Goal: Information Seeking & Learning: Learn about a topic

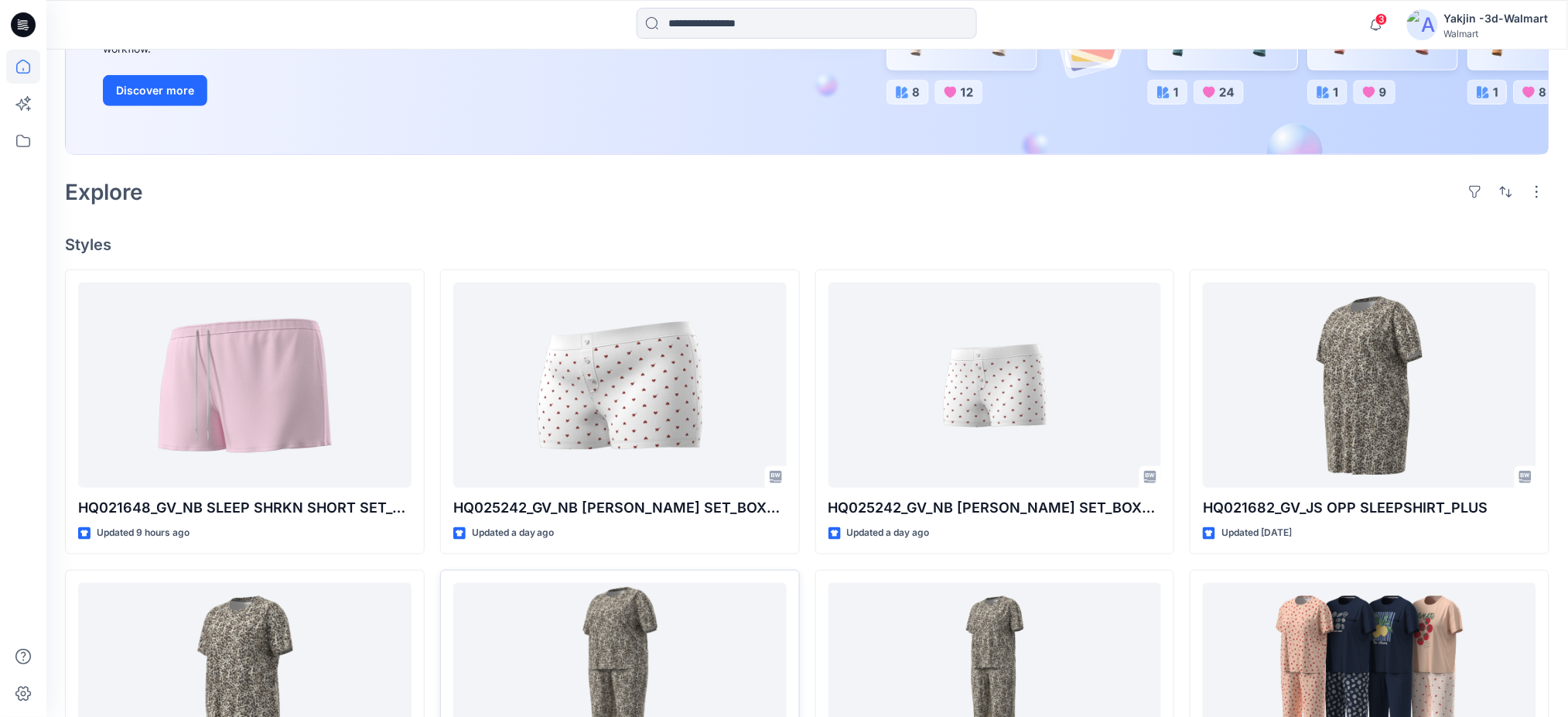
scroll to position [722, 0]
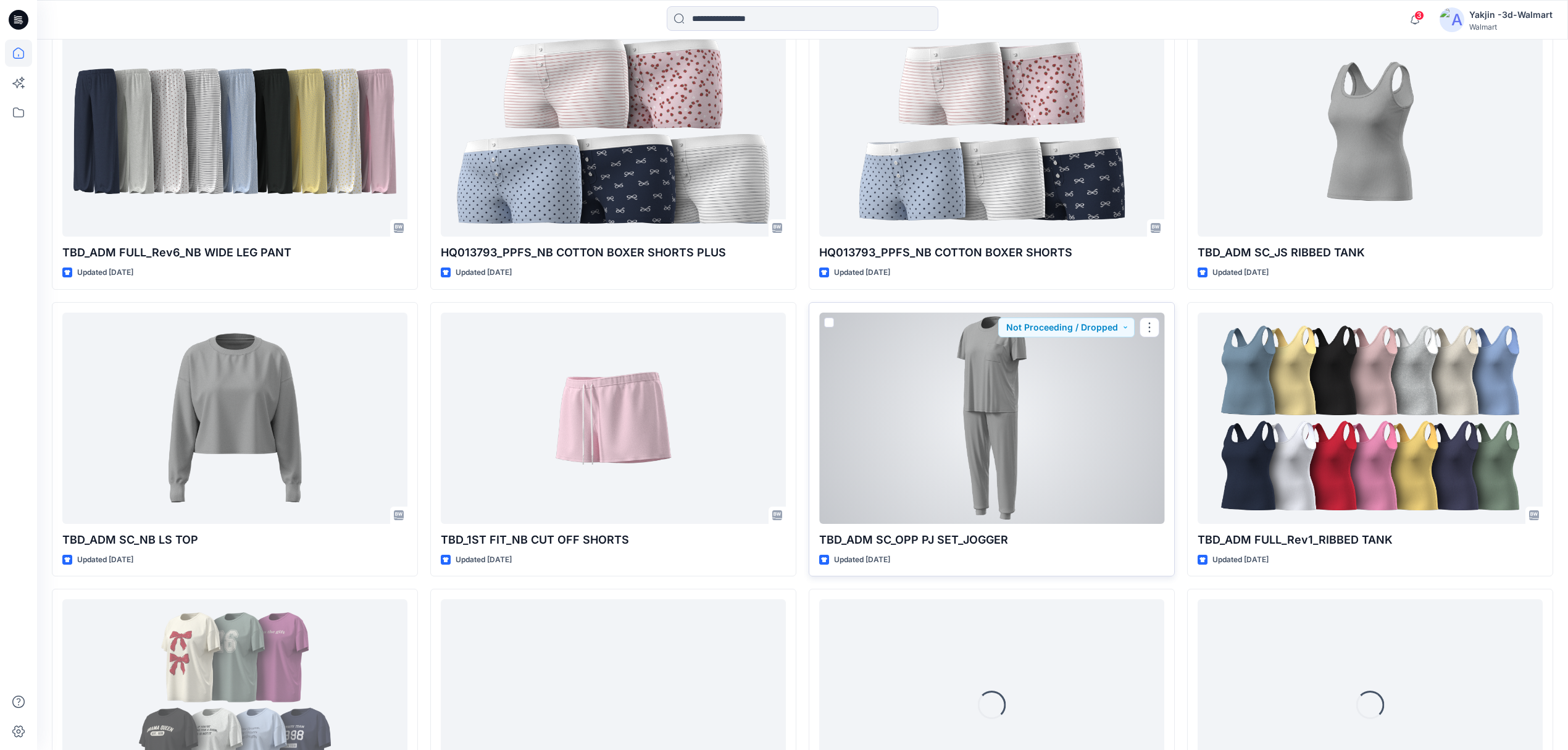
scroll to position [3301, 0]
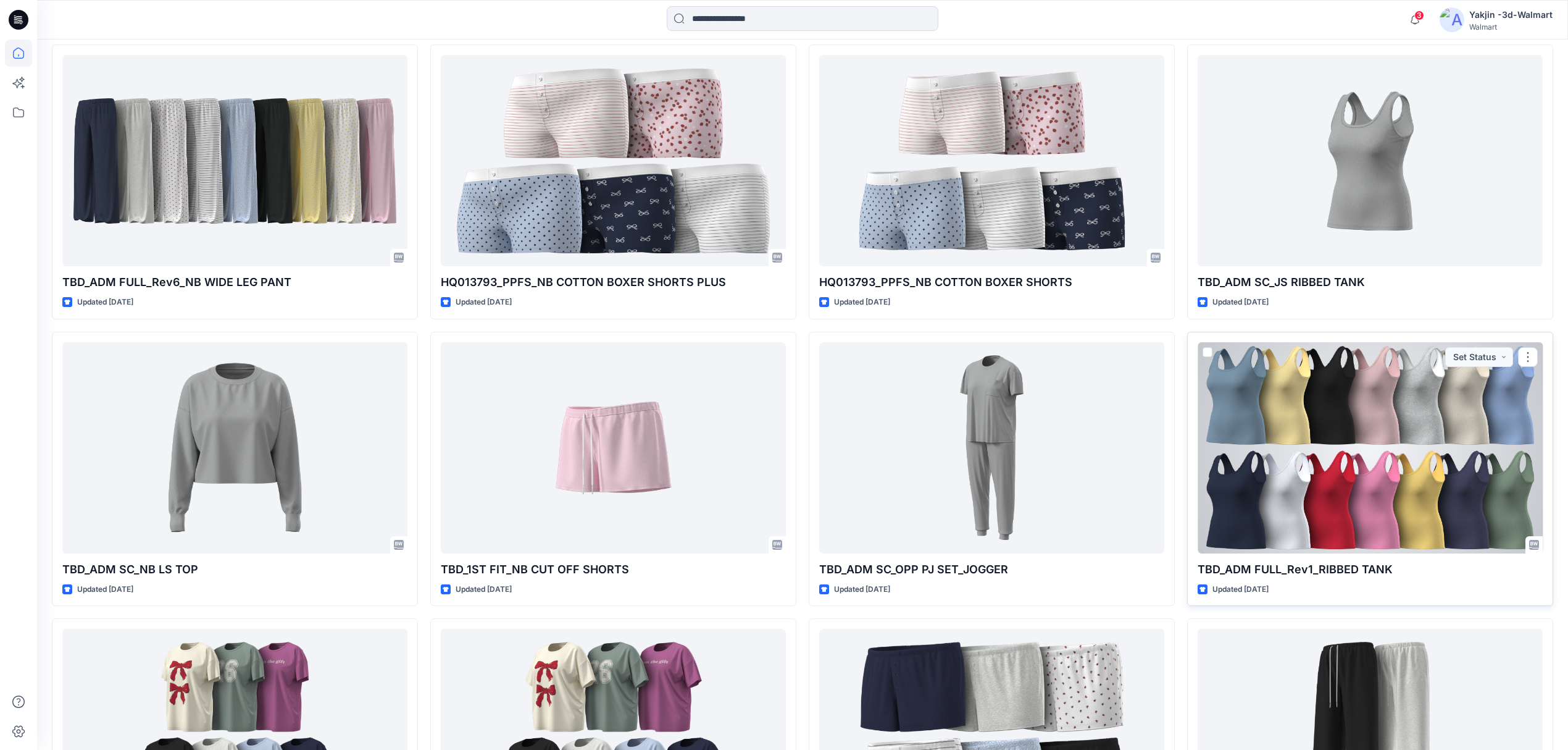
click at [1250, 455] on div at bounding box center [1370, 448] width 345 height 211
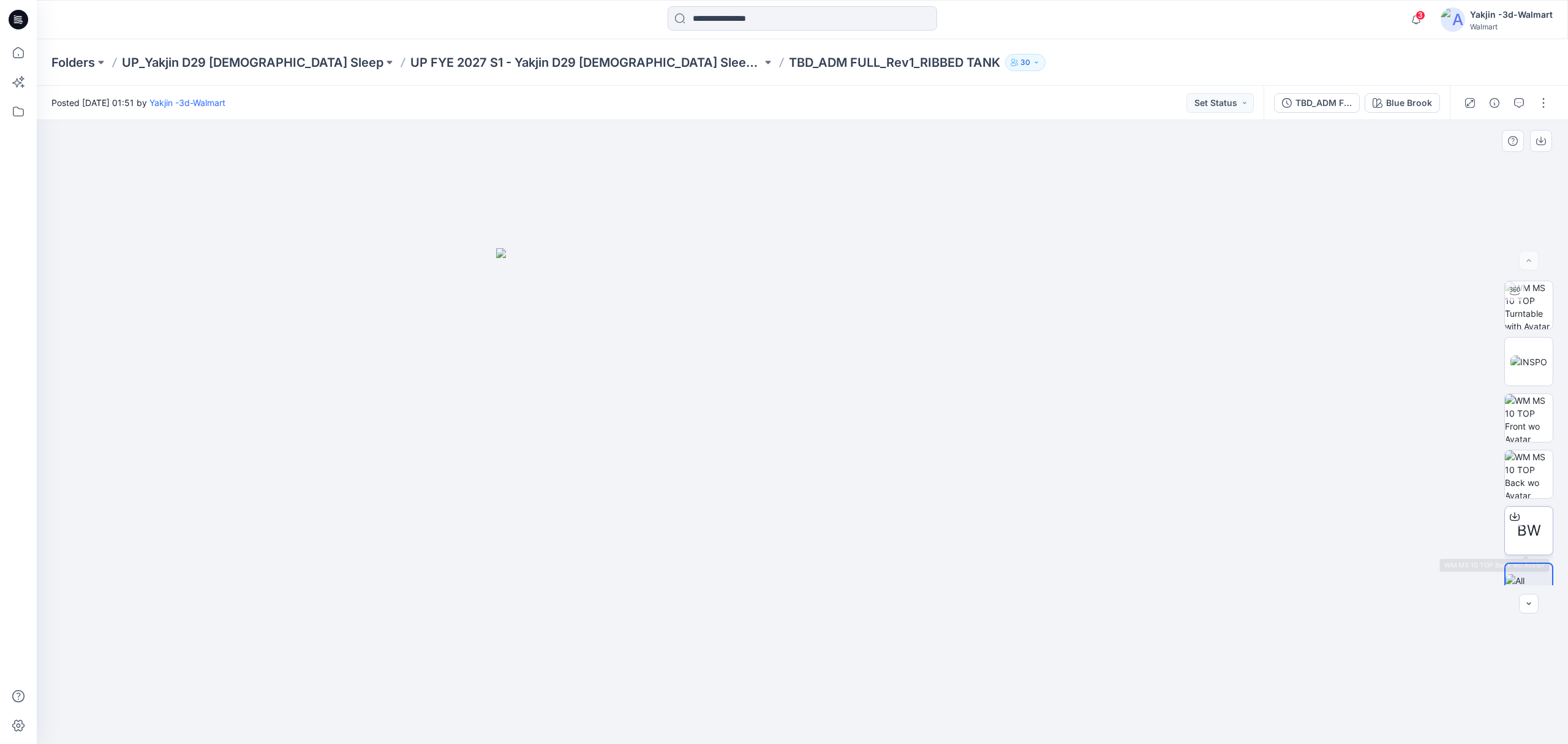
scroll to position [81, 0]
click at [1241, 562] on img at bounding box center [1529, 560] width 47 height 26
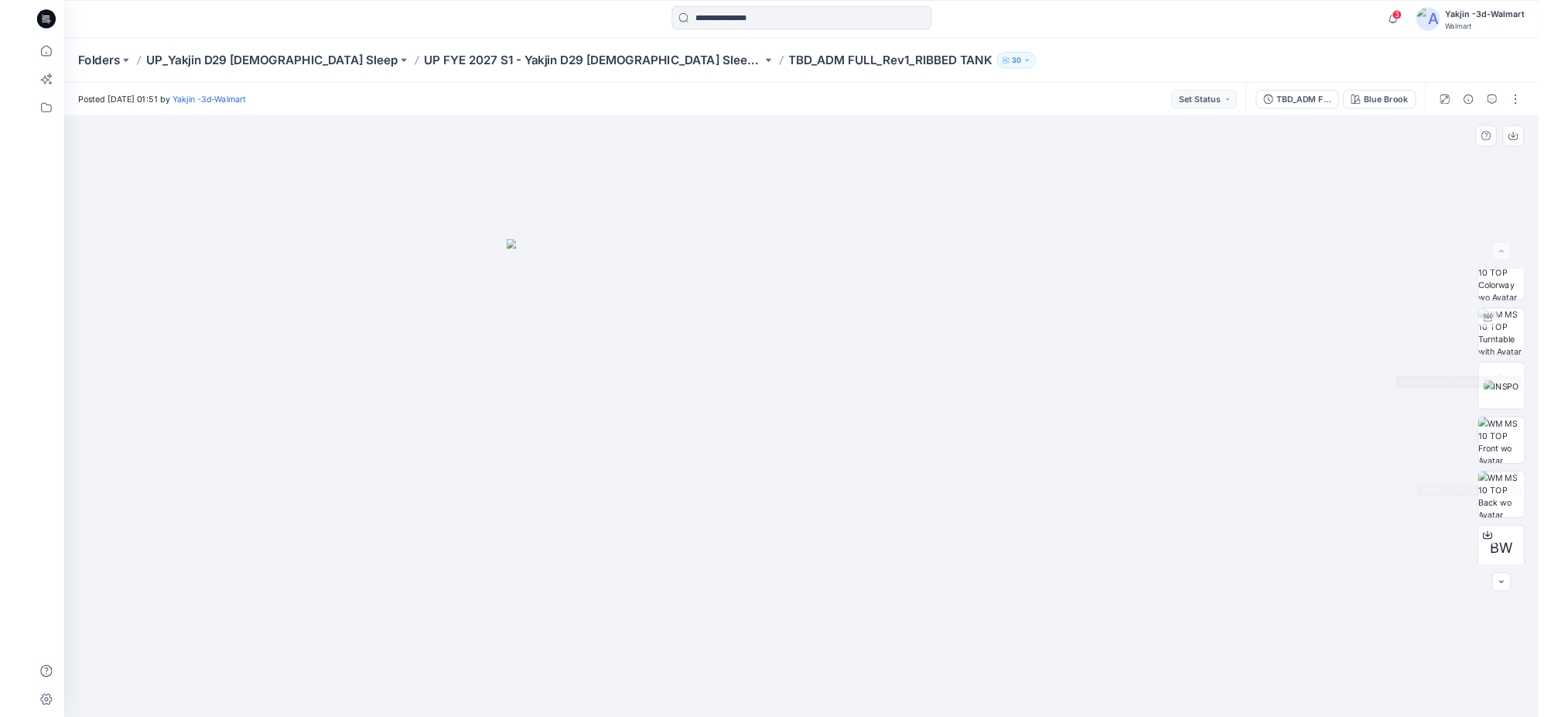
scroll to position [0, 0]
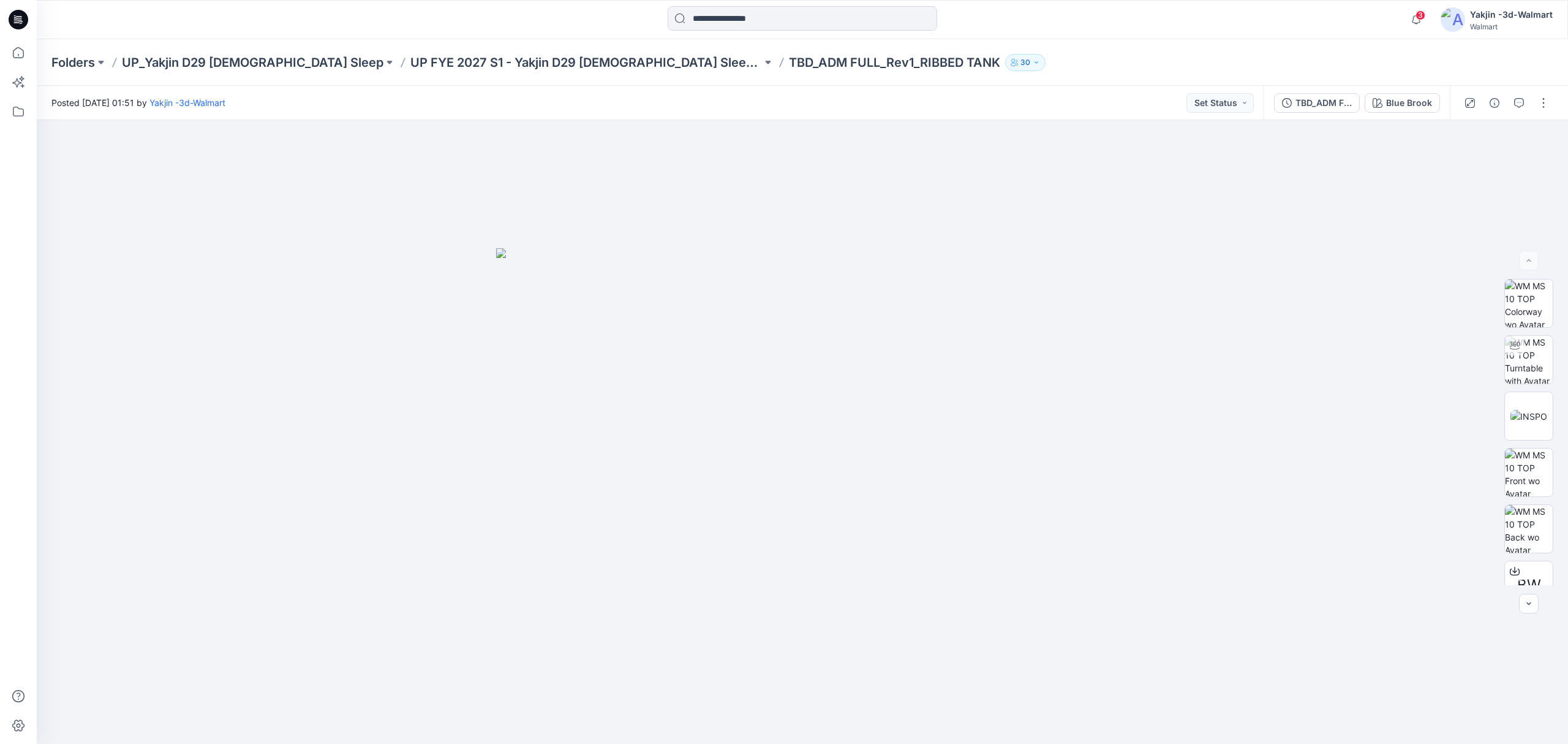
click at [1241, 97] on div "Blue Brook" at bounding box center [1409, 103] width 46 height 13
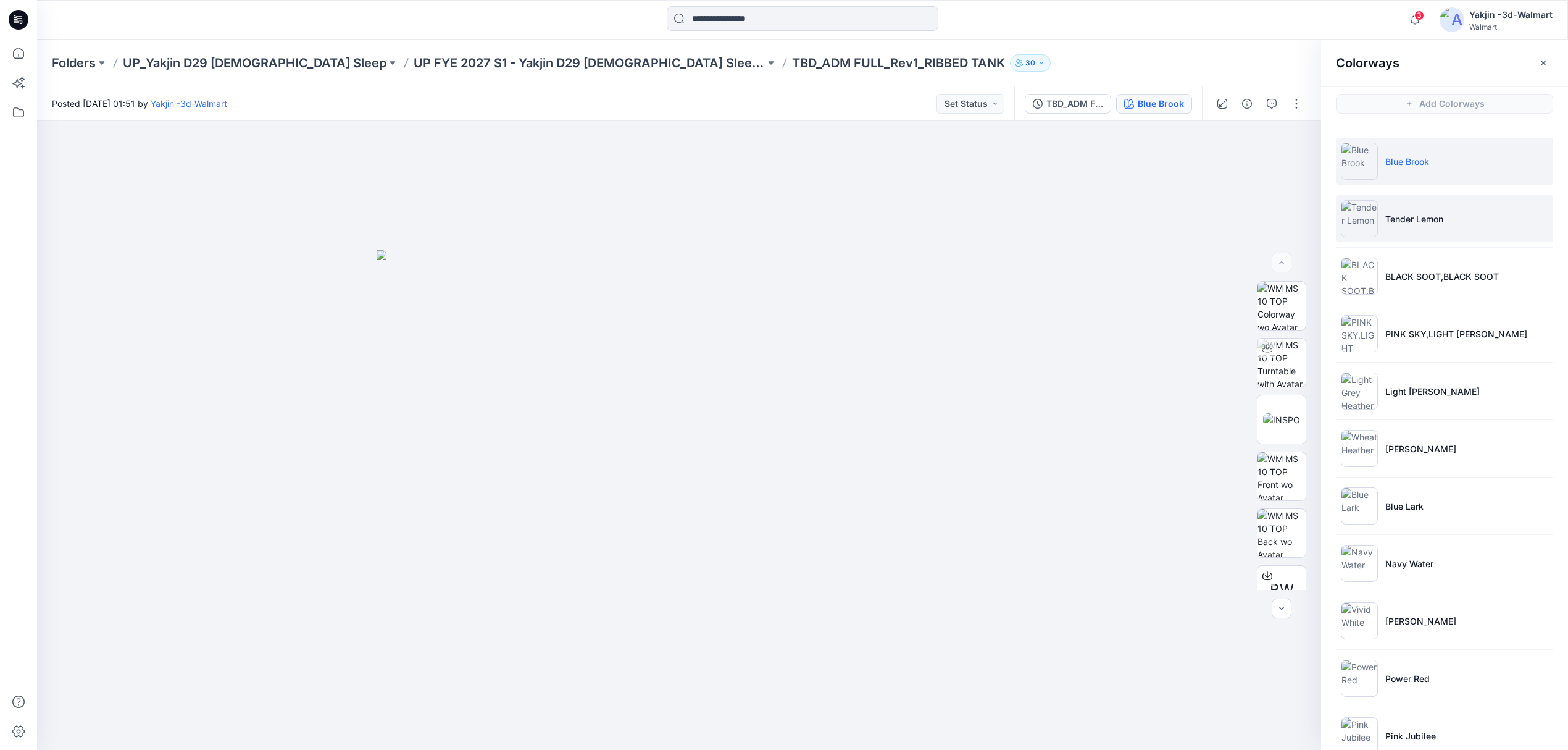
click at [1250, 216] on p "Tender Lemon" at bounding box center [1413, 219] width 58 height 13
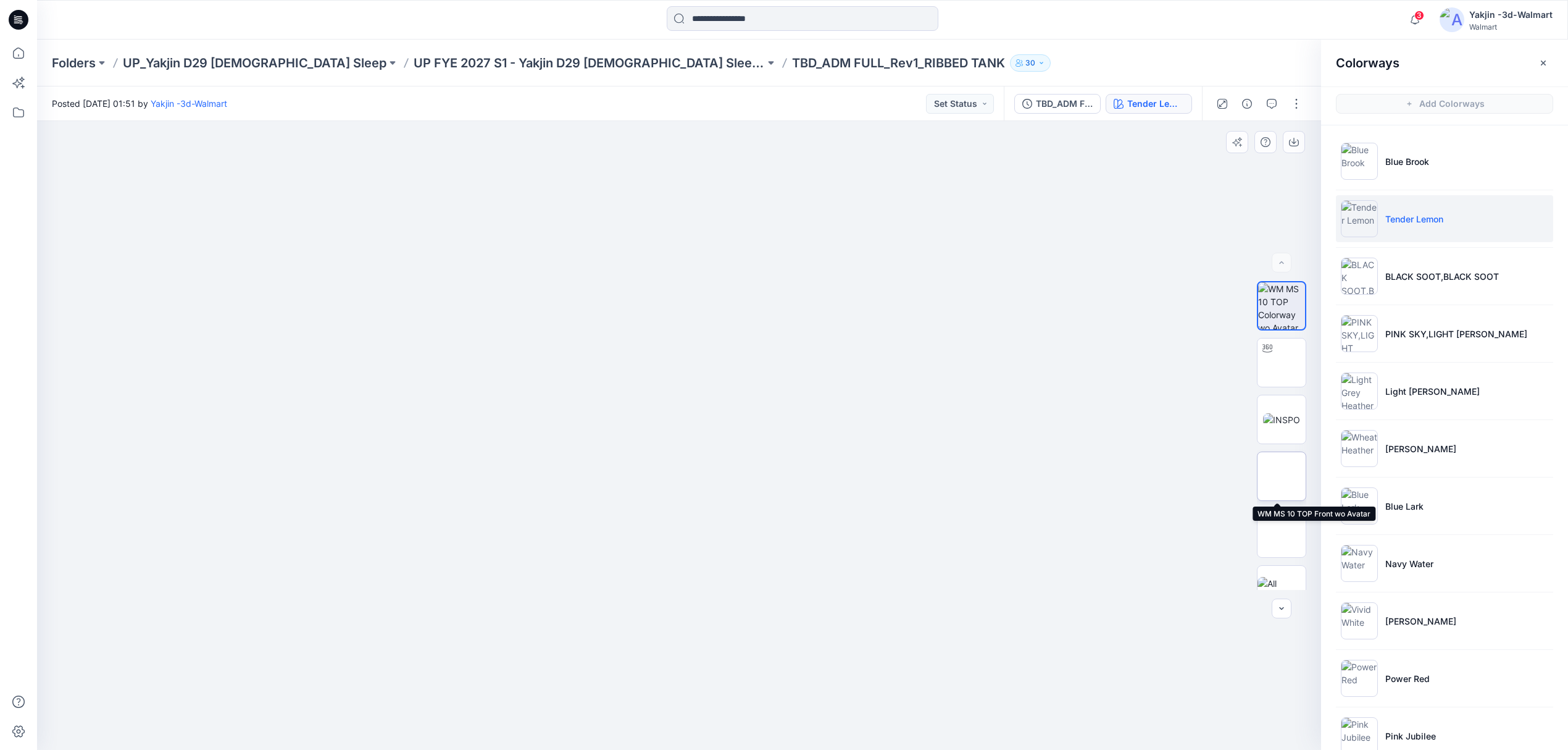
click at [1250, 477] on img at bounding box center [1281, 477] width 0 height 0
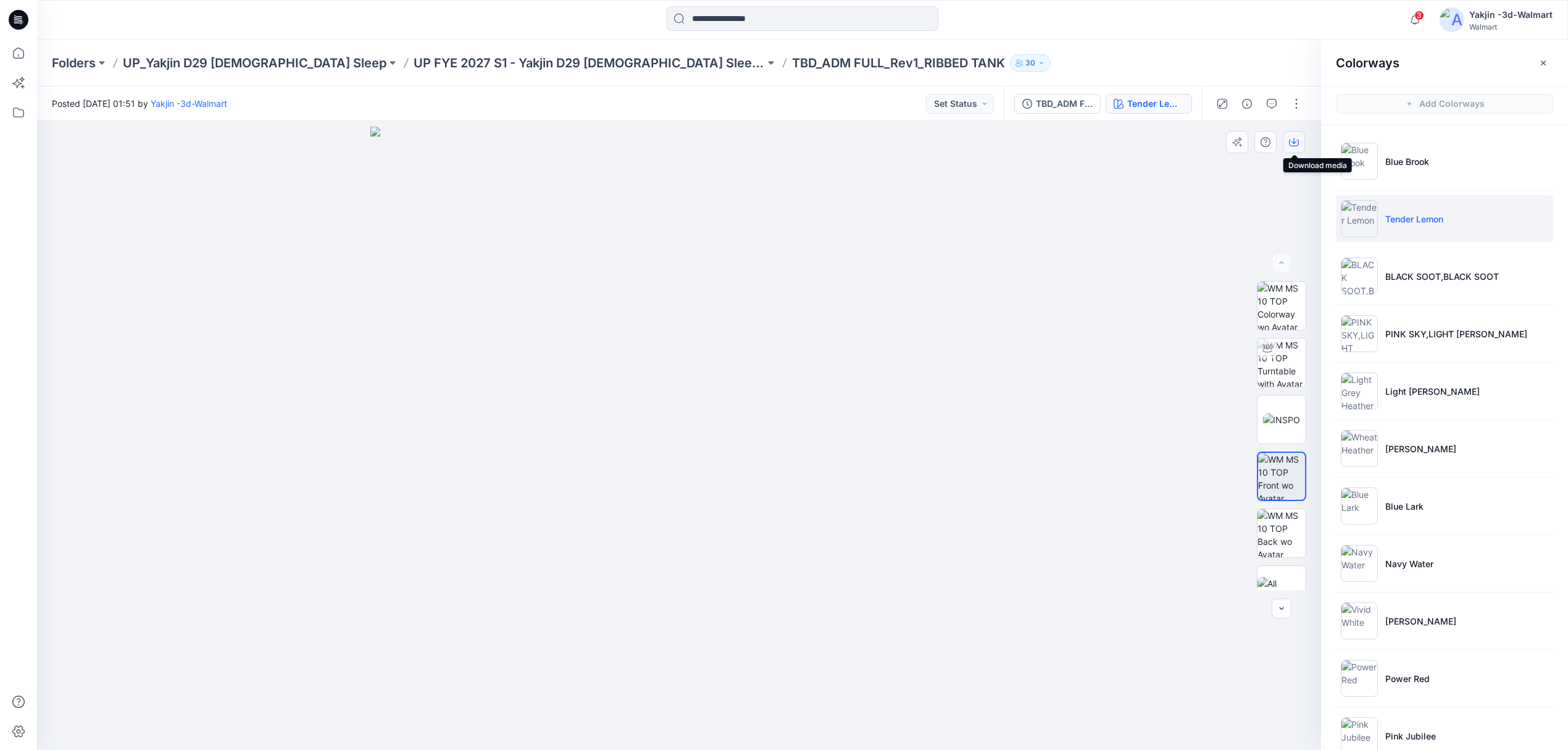
click at [1250, 135] on button "button" at bounding box center [1294, 142] width 23 height 23
click at [1250, 287] on li "BLACK SOOT,BLACK SOOT" at bounding box center [1445, 276] width 218 height 47
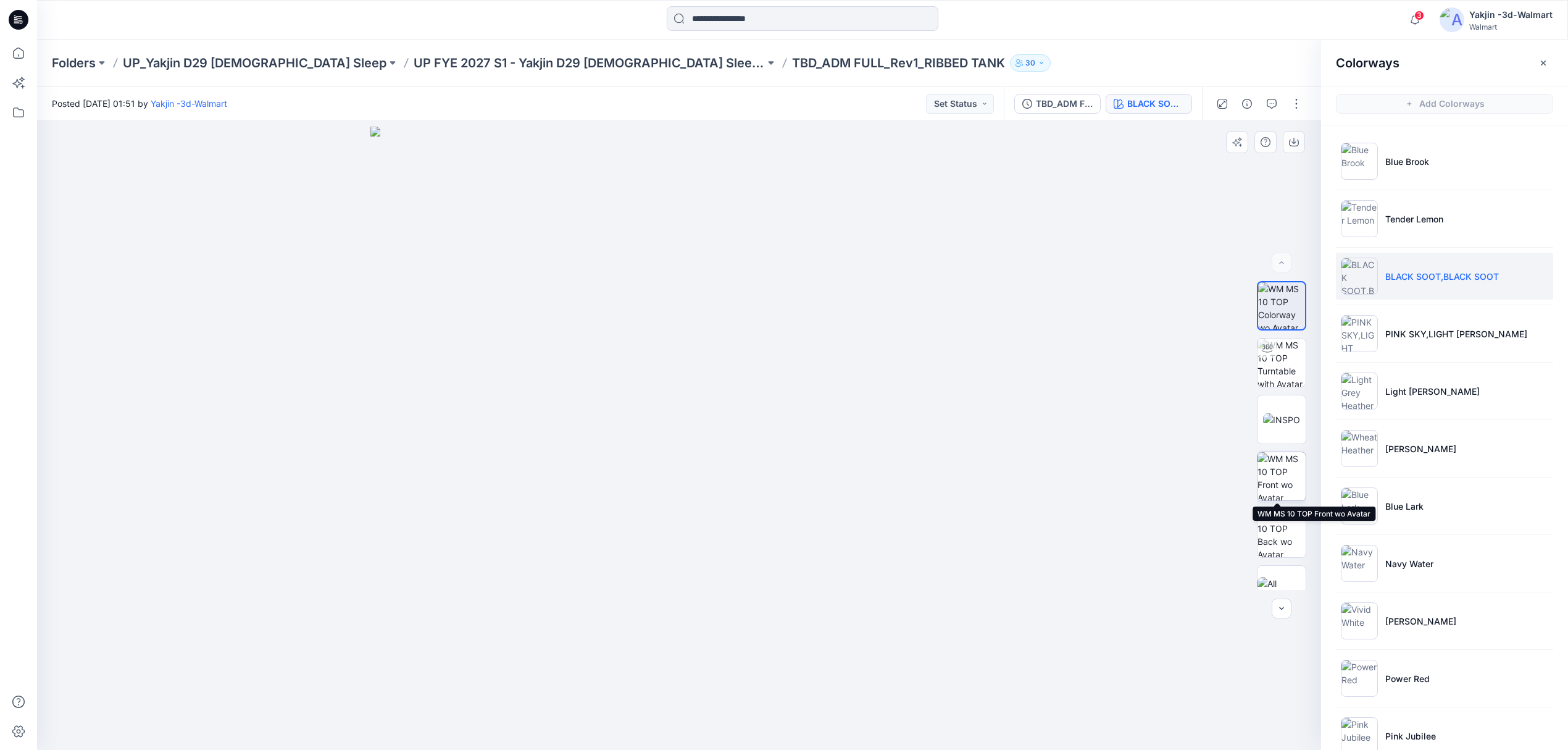
click at [1250, 481] on img at bounding box center [1281, 476] width 48 height 48
click at [1250, 141] on icon "button" at bounding box center [1293, 141] width 5 height 6
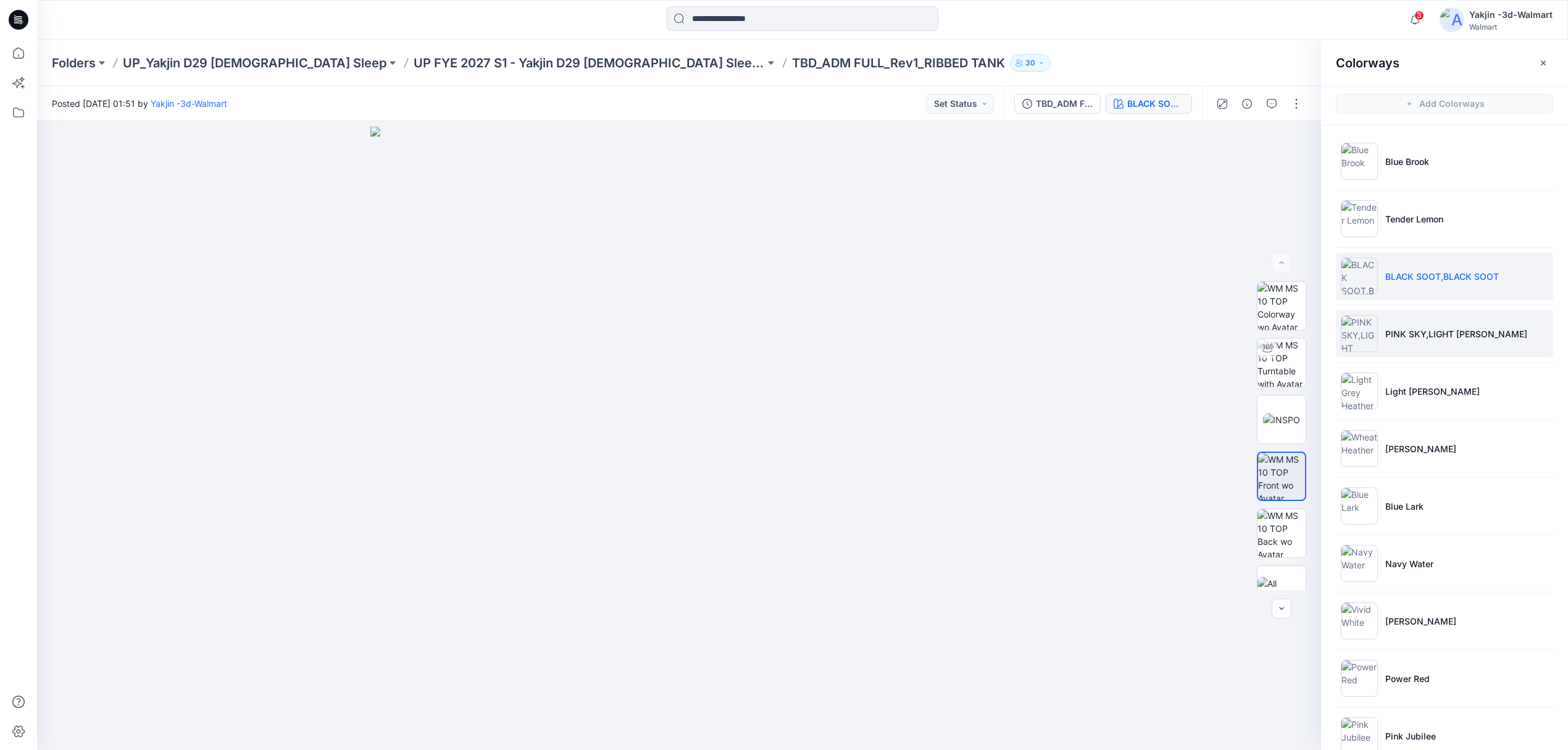
click at [1250, 327] on img at bounding box center [1359, 334] width 37 height 37
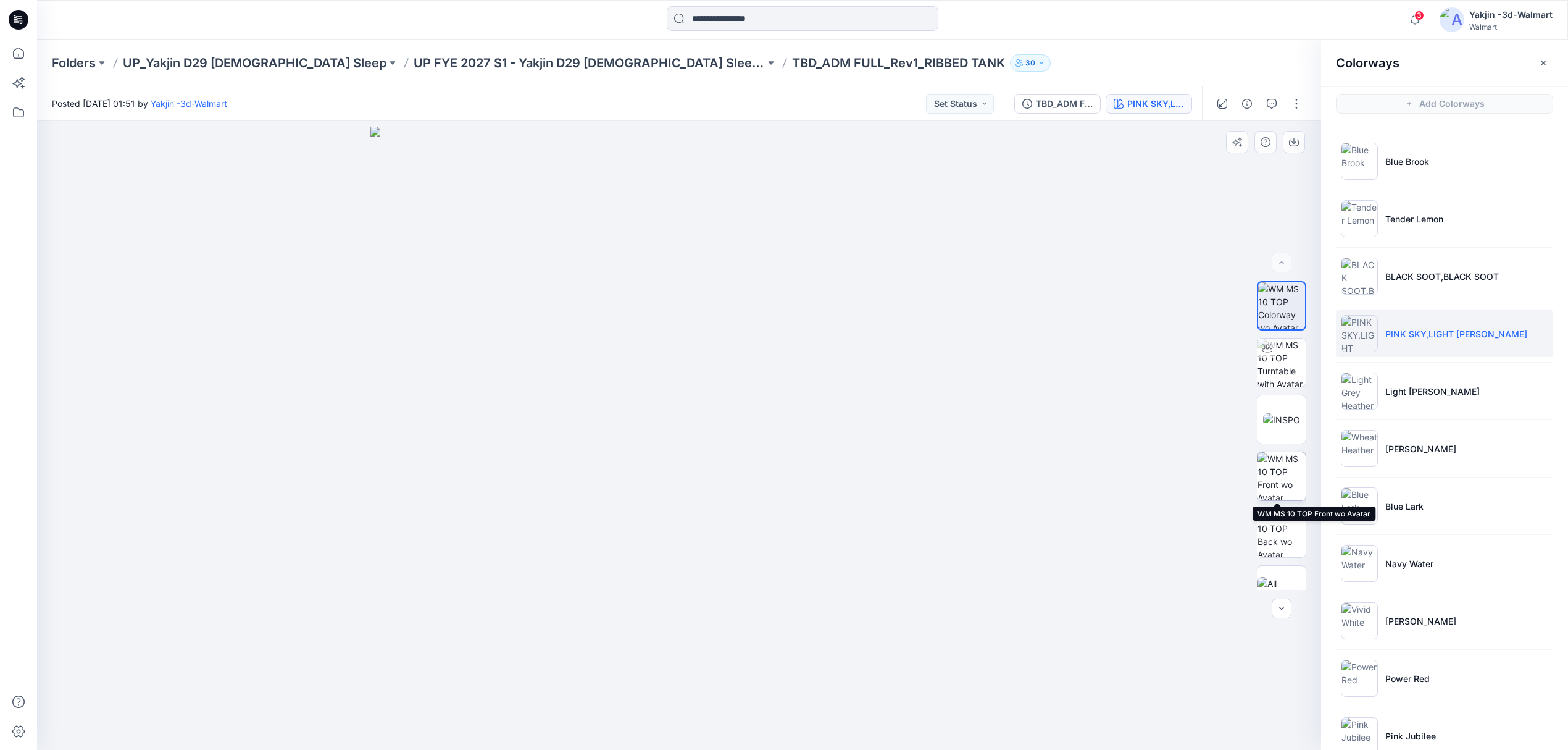
click at [1250, 467] on img at bounding box center [1281, 476] width 48 height 48
click at [1250, 145] on icon "button" at bounding box center [1293, 143] width 10 height 7
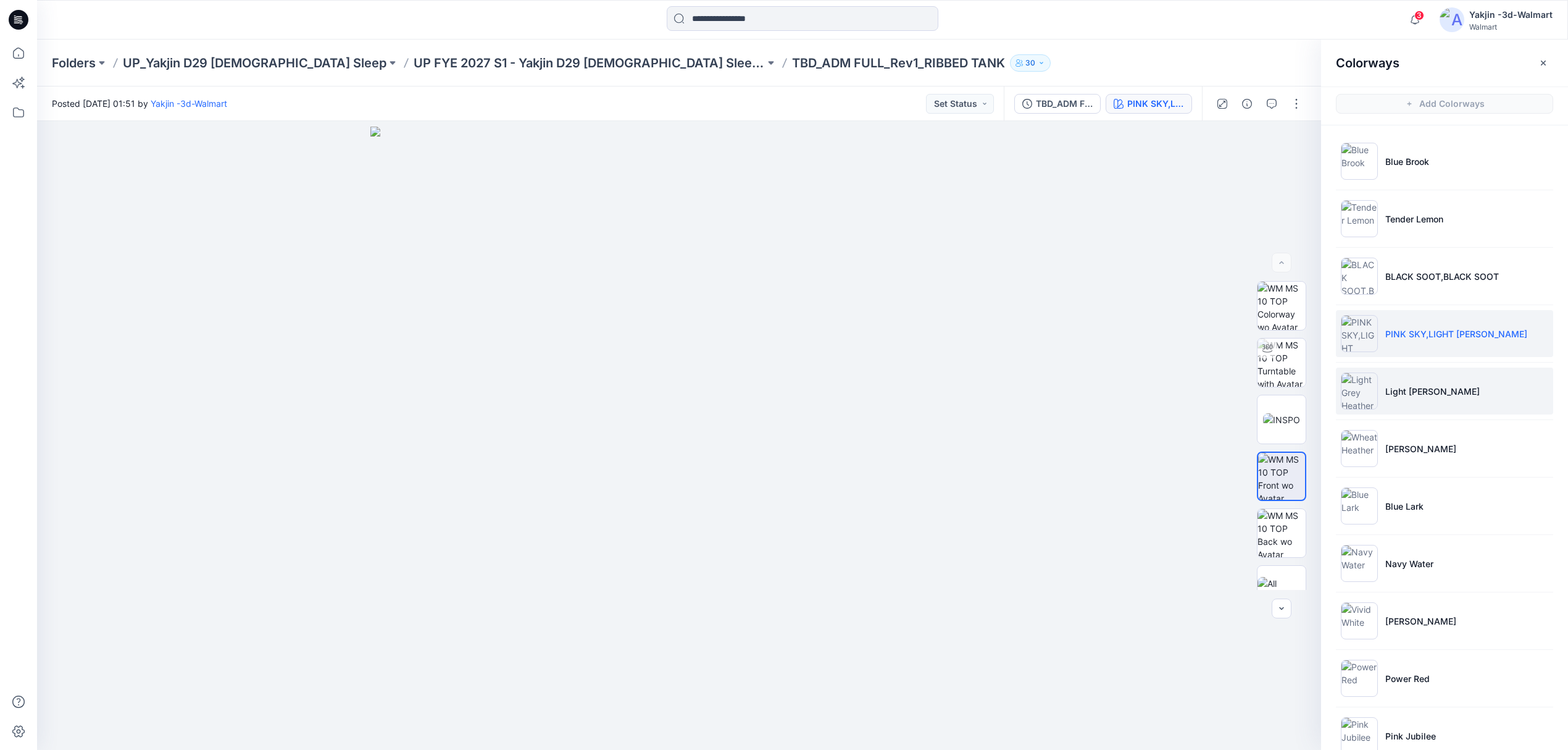
click at [1250, 390] on img at bounding box center [1359, 391] width 37 height 37
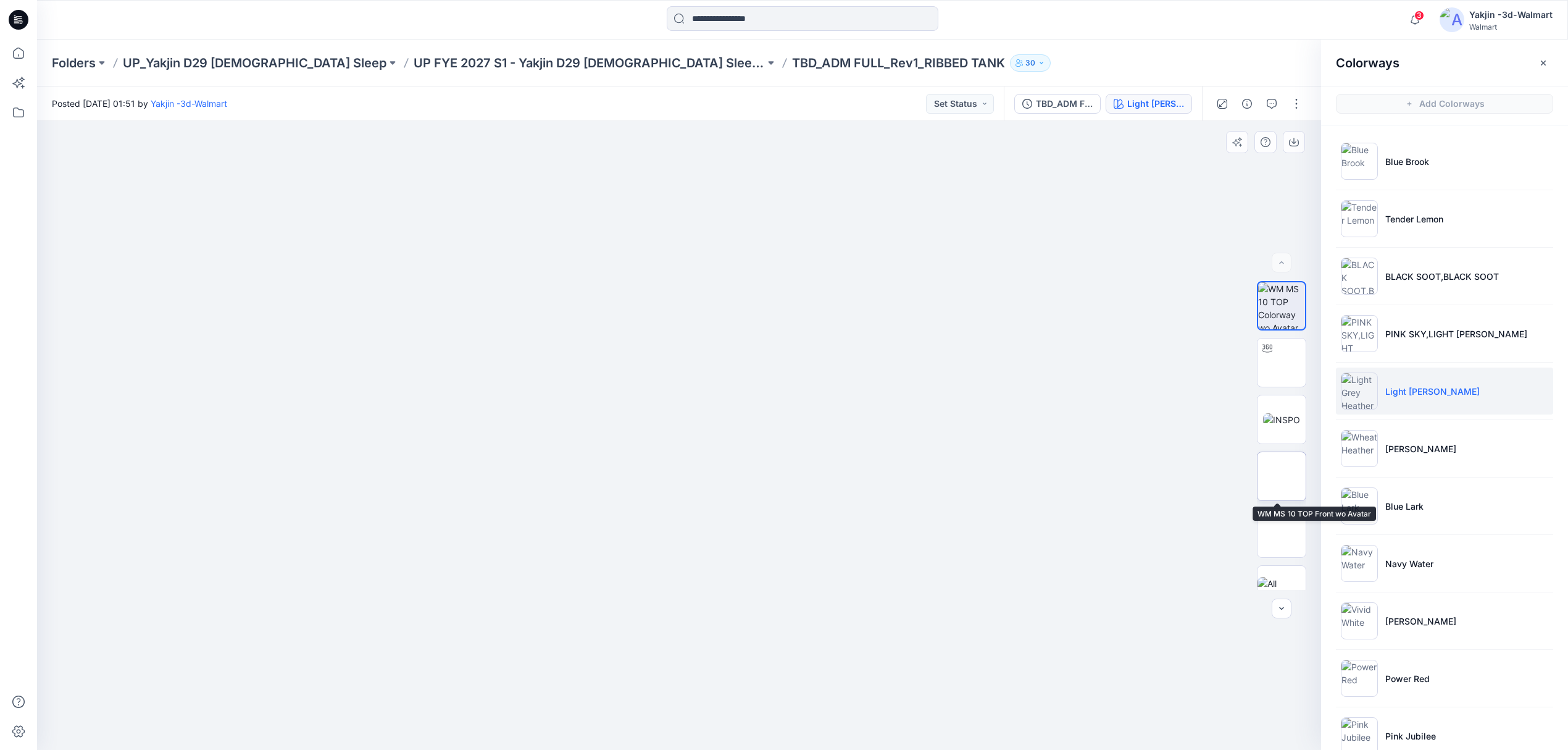
click at [1250, 477] on img at bounding box center [1281, 477] width 0 height 0
click at [1250, 147] on icon "button" at bounding box center [1293, 142] width 10 height 10
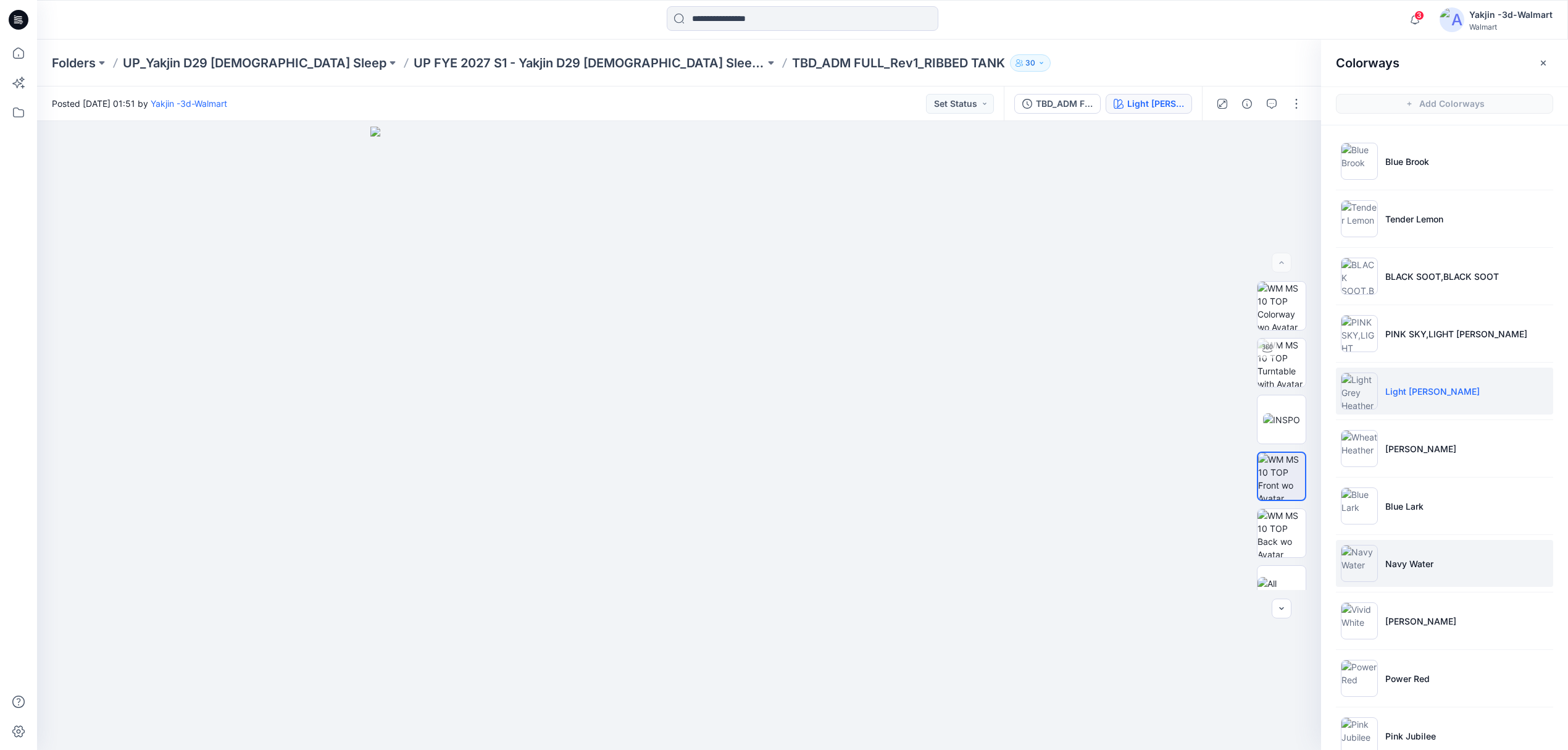
click at [1250, 565] on img at bounding box center [1359, 563] width 37 height 37
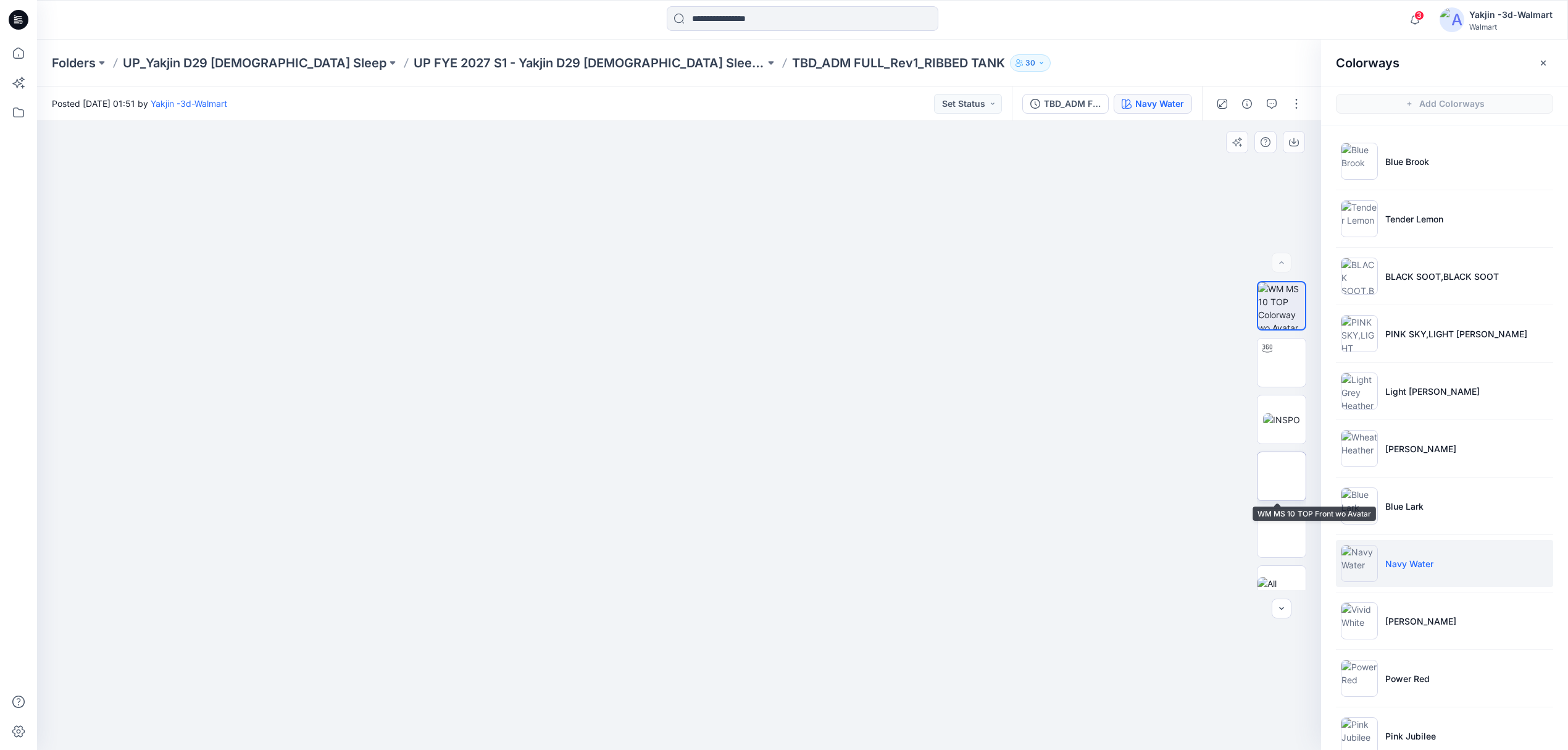
click at [1250, 477] on img at bounding box center [1281, 477] width 0 height 0
click at [1250, 147] on button "button" at bounding box center [1294, 142] width 23 height 23
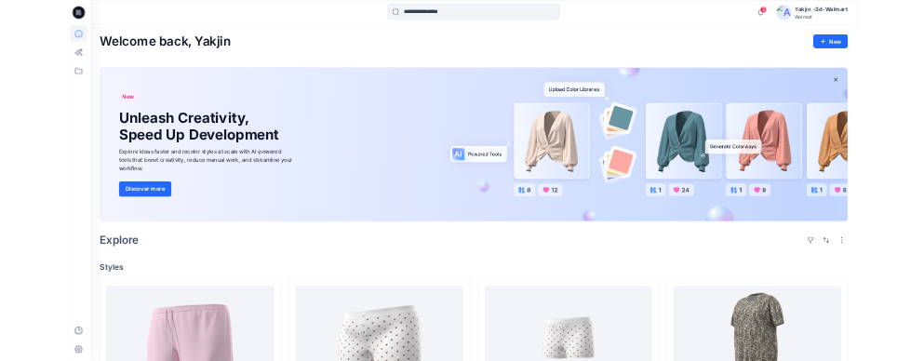
scroll to position [868, 0]
